Goal: Find specific page/section

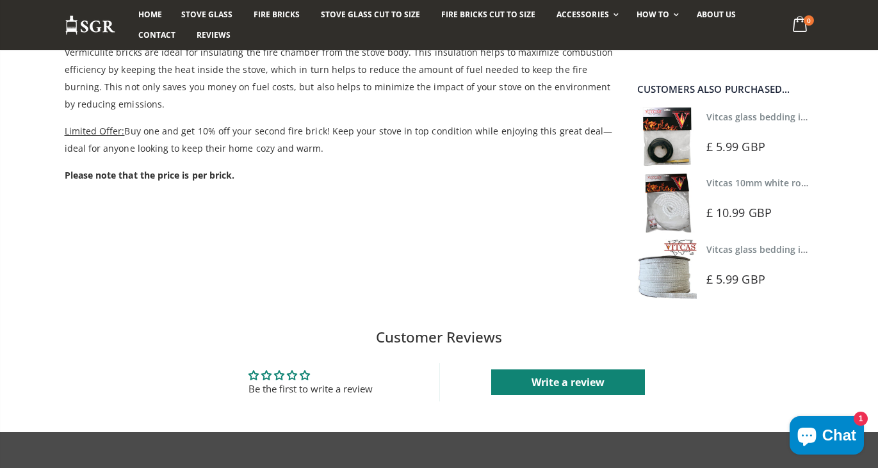
scroll to position [64, 0]
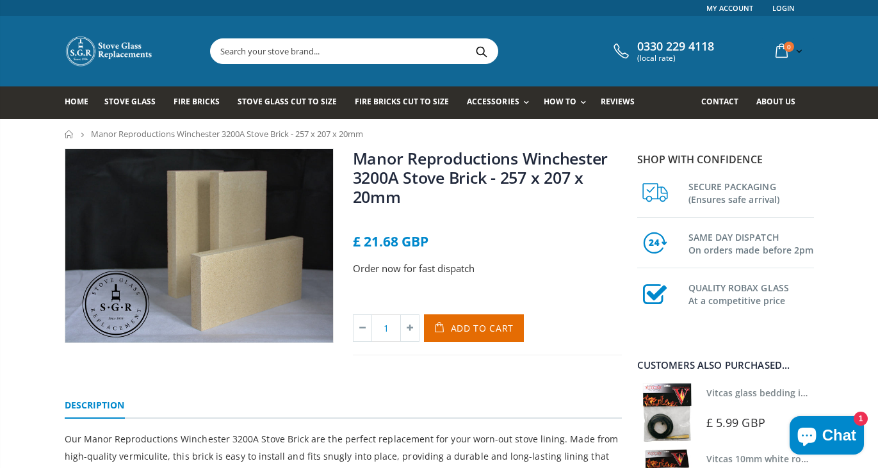
click at [281, 44] on input "text" at bounding box center [426, 51] width 430 height 24
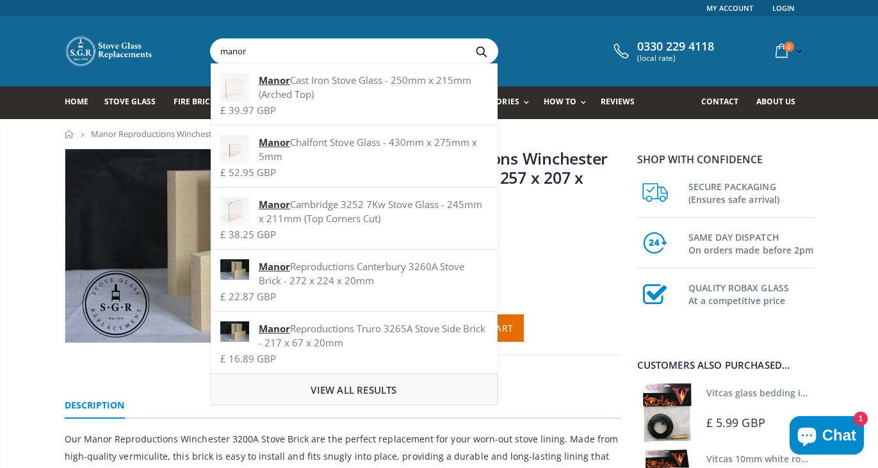
type input "manor"
click at [369, 390] on span "View all results" at bounding box center [354, 390] width 86 height 13
